Goal: Task Accomplishment & Management: Use online tool/utility

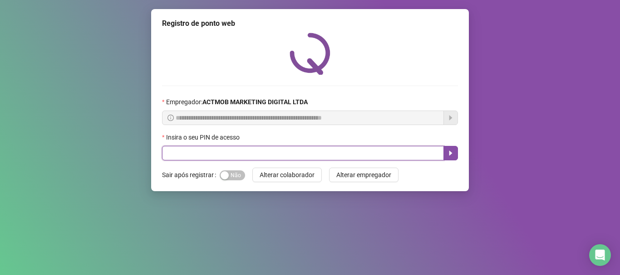
click at [208, 151] on input "text" at bounding box center [303, 153] width 282 height 15
type input "*****"
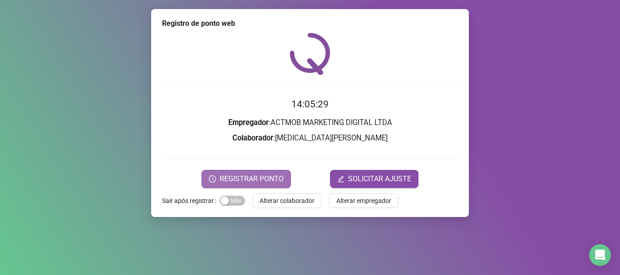
click at [247, 174] on span "REGISTRAR PONTO" at bounding box center [252, 179] width 64 height 11
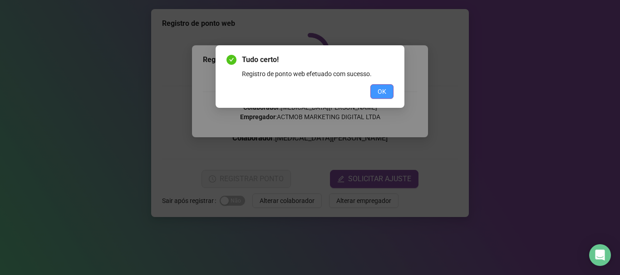
click at [387, 93] on button "OK" at bounding box center [381, 91] width 23 height 15
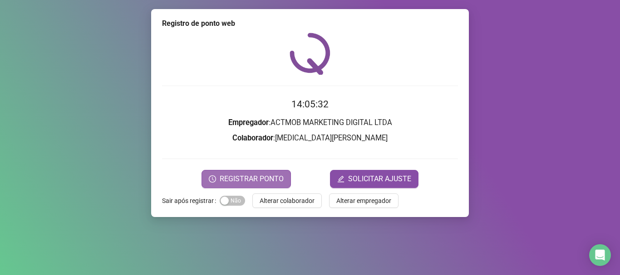
click at [244, 177] on span "REGISTRAR PONTO" at bounding box center [252, 179] width 64 height 11
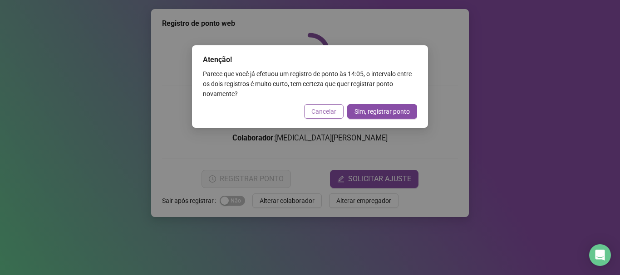
click at [321, 114] on span "Cancelar" at bounding box center [323, 112] width 25 height 10
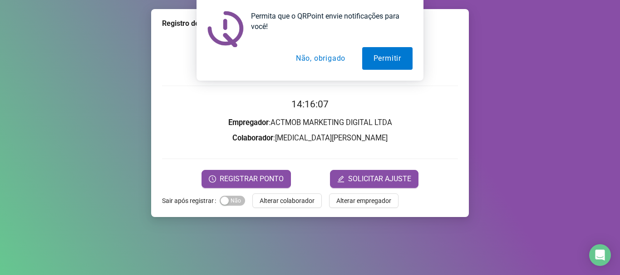
click at [307, 58] on button "Não, obrigado" at bounding box center [320, 58] width 72 height 23
